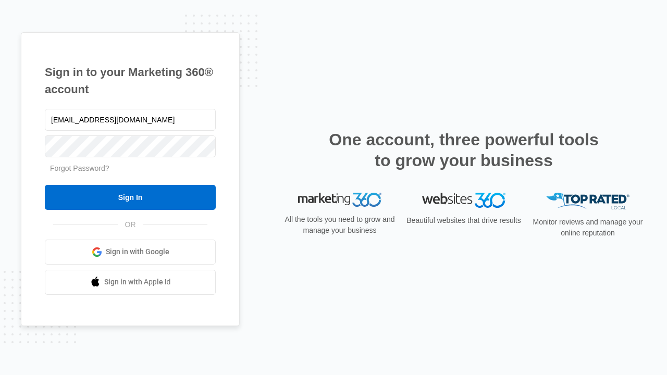
type input "dankie614@gmail.com"
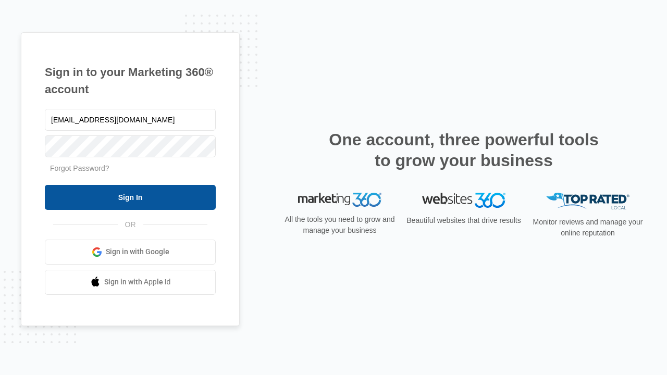
click at [130, 197] on input "Sign In" at bounding box center [130, 197] width 171 height 25
